Goal: Information Seeking & Learning: Learn about a topic

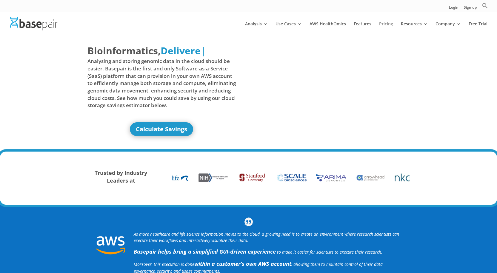
click at [385, 22] on link "Pricing" at bounding box center [386, 29] width 14 height 14
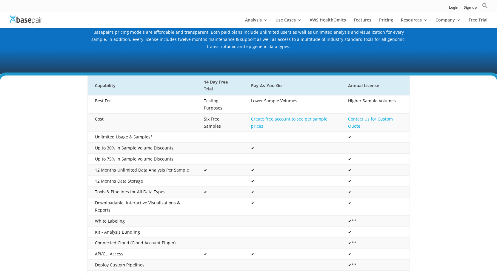
scroll to position [60, 0]
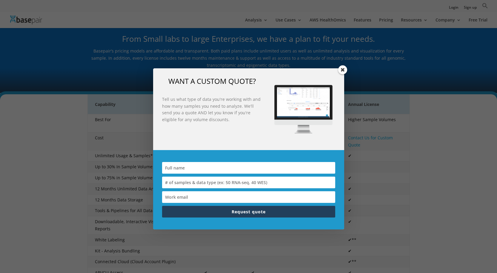
click at [343, 72] on span at bounding box center [342, 69] width 9 height 9
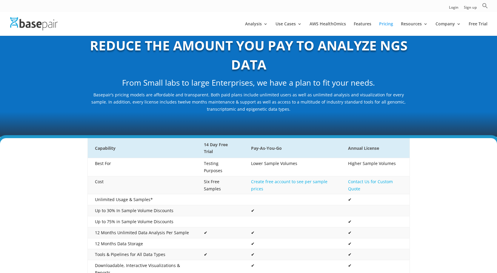
scroll to position [0, 0]
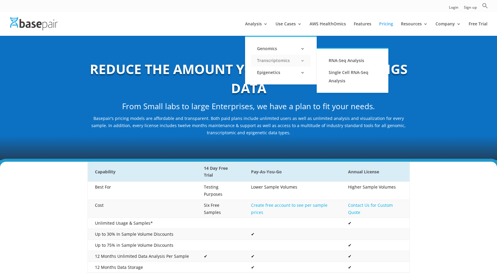
click at [306, 59] on link "Transcriptomics" at bounding box center [281, 61] width 60 height 12
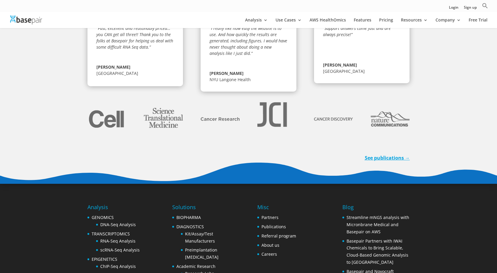
scroll to position [1757, 0]
